Goal: Check status: Check status

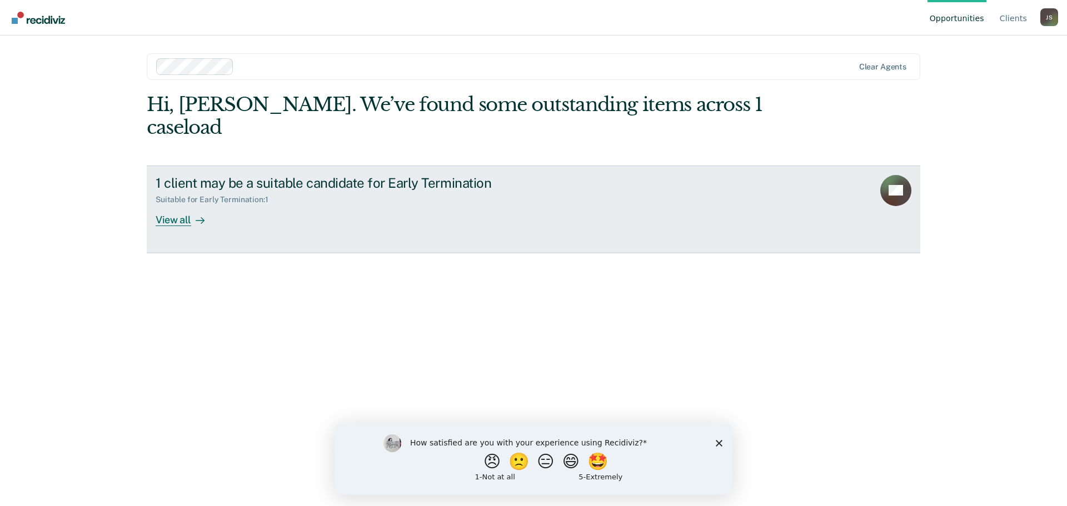
click at [179, 204] on div "View all" at bounding box center [187, 215] width 62 height 22
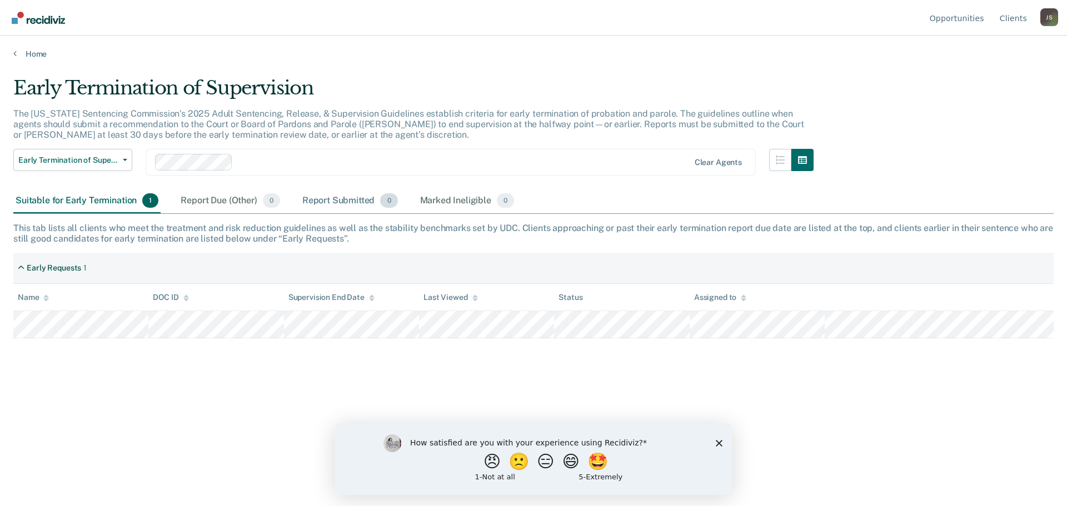
click at [334, 203] on div "Report Submitted 0" at bounding box center [350, 201] width 100 height 24
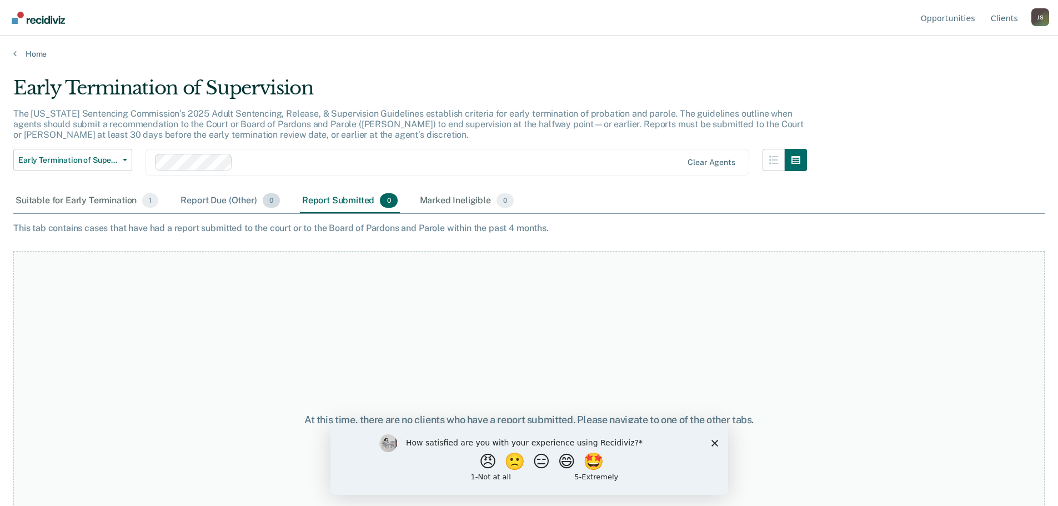
click at [245, 199] on div "Report Due (Other) 0" at bounding box center [229, 201] width 103 height 24
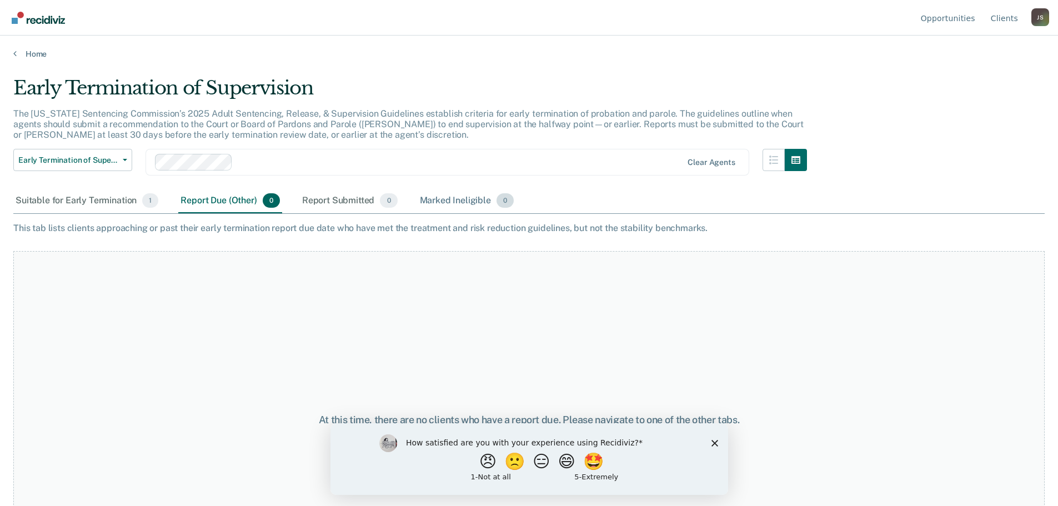
click at [445, 202] on div "Marked Ineligible 0" at bounding box center [467, 201] width 99 height 24
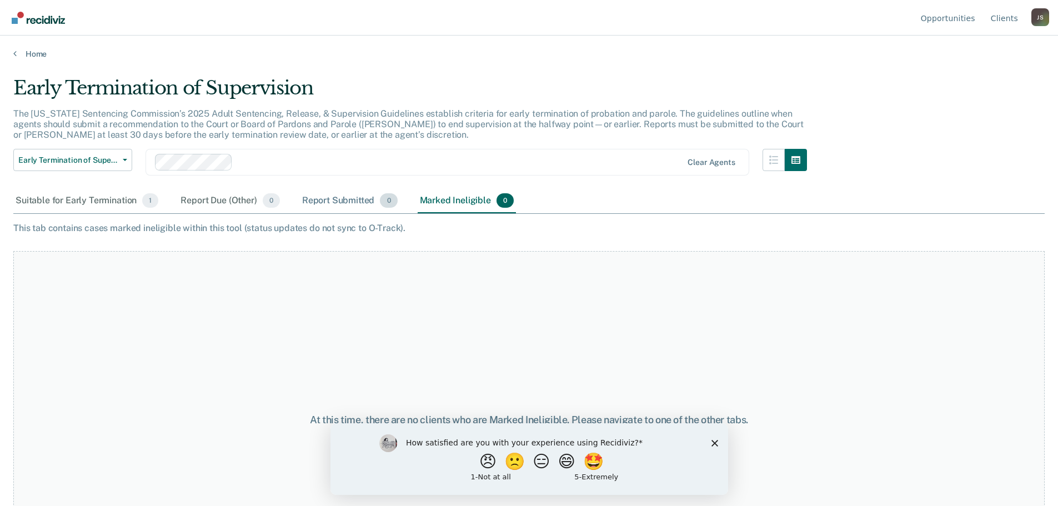
click at [353, 195] on div "Report Submitted 0" at bounding box center [350, 201] width 100 height 24
click at [84, 199] on div "Suitable for Early Termination 1" at bounding box center [86, 201] width 147 height 24
